Goal: Task Accomplishment & Management: Use online tool/utility

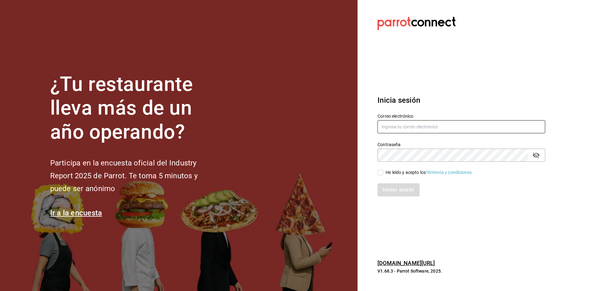
type input "[EMAIL_ADDRESS][DOMAIN_NAME]"
click at [383, 171] on input "He leído y acepto los Términos y condiciones." at bounding box center [381, 173] width 6 height 6
checkbox input "true"
click at [392, 188] on button "Iniciar sesión" at bounding box center [399, 189] width 42 height 13
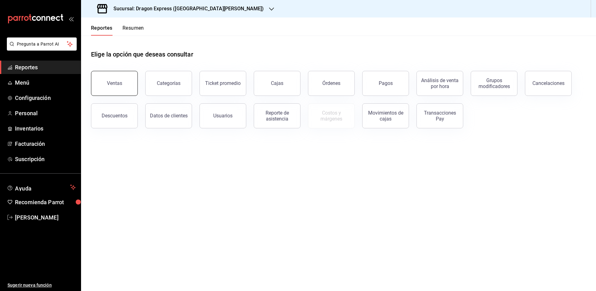
click at [131, 84] on button "Ventas" at bounding box center [114, 83] width 47 height 25
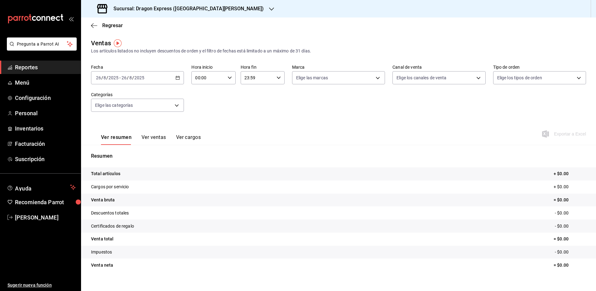
click at [269, 11] on icon "button" at bounding box center [271, 9] width 5 height 5
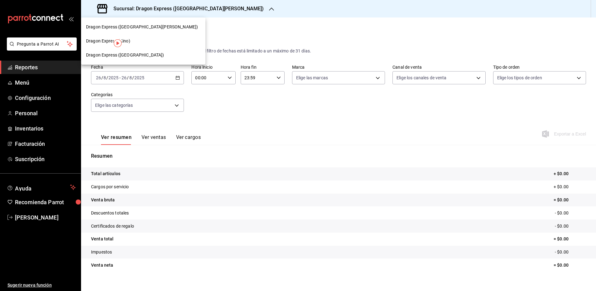
click at [139, 56] on span "Dragon Express ([GEOGRAPHIC_DATA])" at bounding box center [125, 55] width 78 height 7
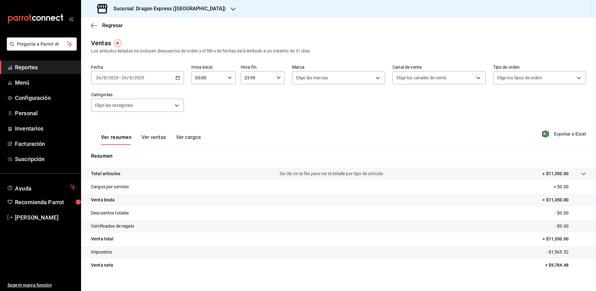
click at [147, 137] on button "Ver ventas" at bounding box center [154, 139] width 25 height 11
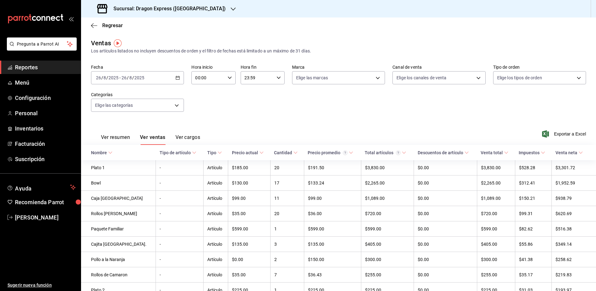
click at [158, 79] on div "[DATE] [DATE] - [DATE] [DATE]" at bounding box center [137, 77] width 93 height 13
click at [127, 139] on span "Mes actual" at bounding box center [120, 138] width 48 height 7
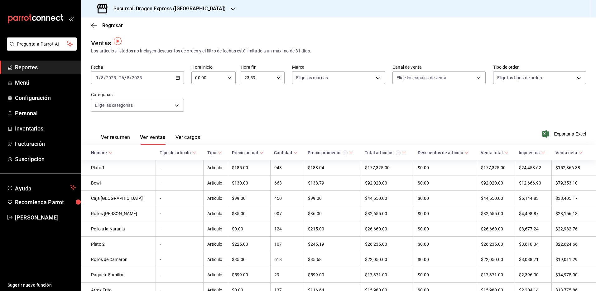
scroll to position [12, 0]
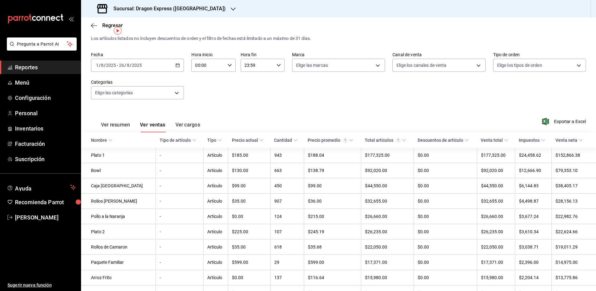
click at [196, 10] on h3 "Sucursal: Dragon Express ([GEOGRAPHIC_DATA])" at bounding box center [167, 8] width 117 height 7
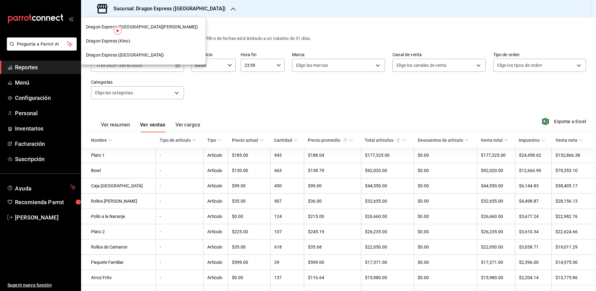
click at [134, 25] on span "Dragon Express ([GEOGRAPHIC_DATA][PERSON_NAME])" at bounding box center [142, 27] width 112 height 7
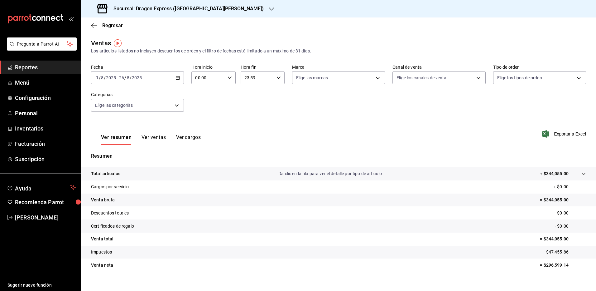
drag, startPoint x: 157, startPoint y: 138, endPoint x: 163, endPoint y: 134, distance: 7.3
click at [161, 135] on button "Ver ventas" at bounding box center [154, 139] width 25 height 11
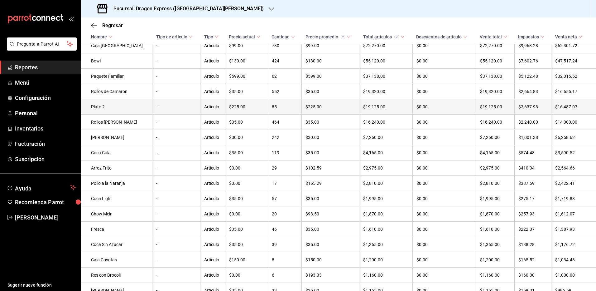
scroll to position [138, 0]
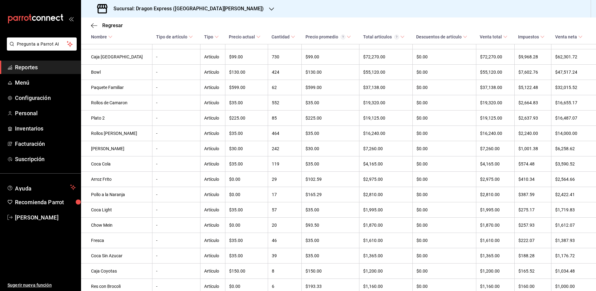
click at [194, 7] on h3 "Sucursal: Dragon Express ([GEOGRAPHIC_DATA][PERSON_NAME])" at bounding box center [187, 8] width 156 height 7
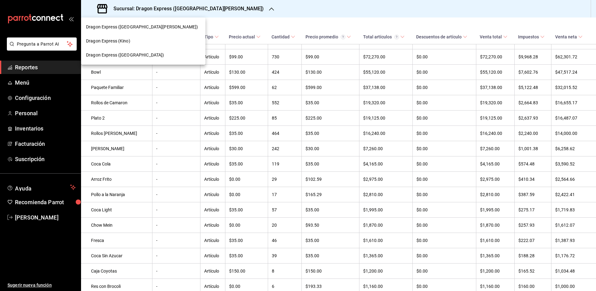
click at [132, 52] on span "Dragon Express ([GEOGRAPHIC_DATA])" at bounding box center [125, 55] width 78 height 7
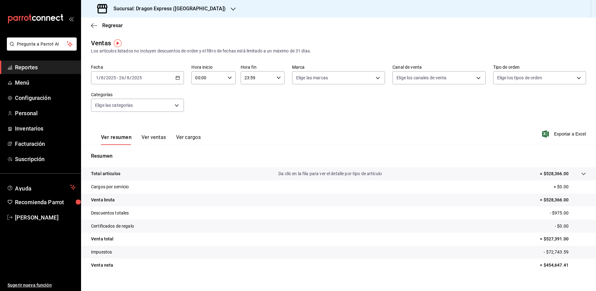
click at [152, 134] on button "Ver ventas" at bounding box center [154, 139] width 25 height 11
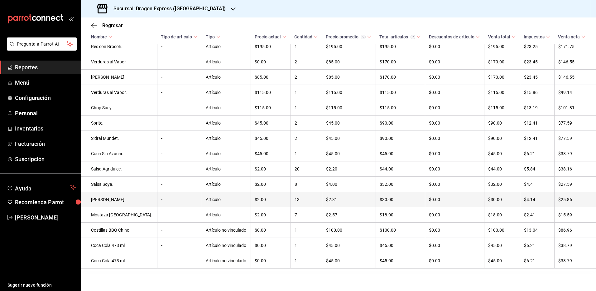
scroll to position [855, 0]
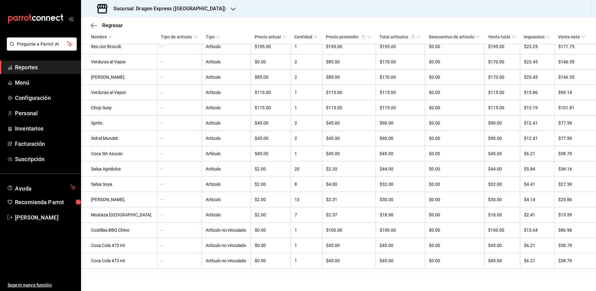
click at [174, 12] on h3 "Sucursal: Dragon Express ([GEOGRAPHIC_DATA])" at bounding box center [167, 8] width 117 height 7
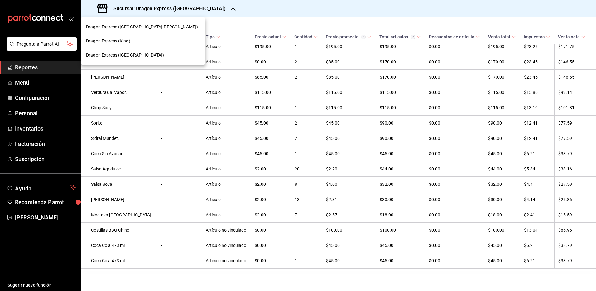
click at [132, 42] on div "Dragon Express (Kino)" at bounding box center [143, 41] width 114 height 7
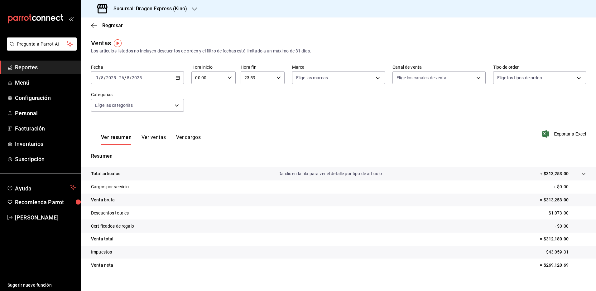
click at [154, 138] on button "Ver ventas" at bounding box center [154, 139] width 25 height 11
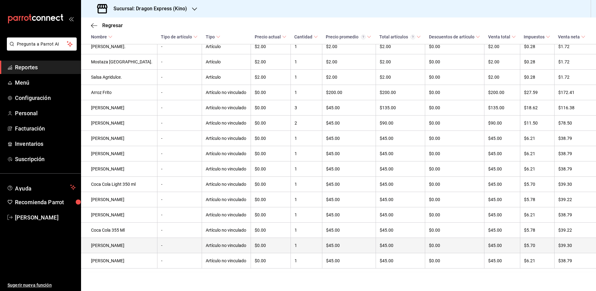
scroll to position [902, 0]
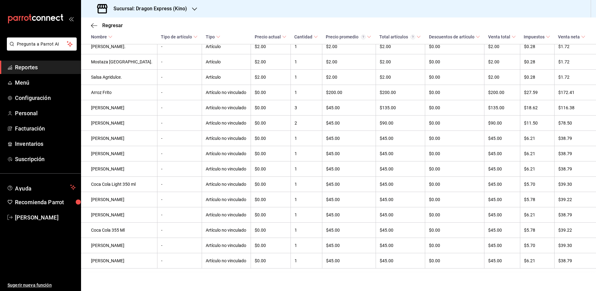
click at [189, 10] on div "Sucursal: Dragon Express (Kino)" at bounding box center [143, 8] width 114 height 17
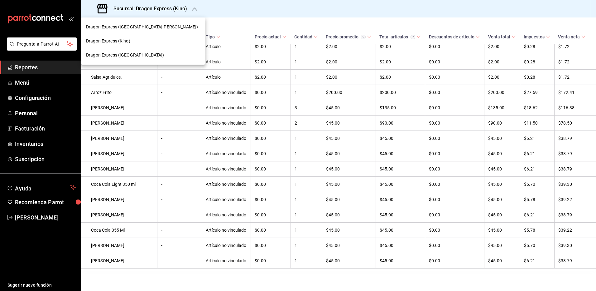
click at [137, 54] on span "Dragon Express ([GEOGRAPHIC_DATA])" at bounding box center [125, 55] width 78 height 7
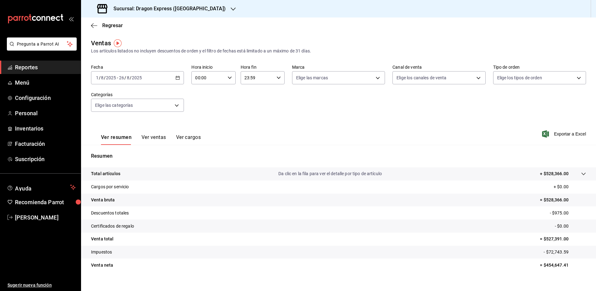
click at [159, 138] on button "Ver ventas" at bounding box center [154, 139] width 25 height 11
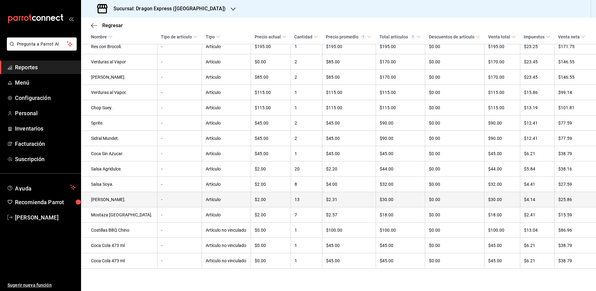
scroll to position [855, 0]
